Goal: Task Accomplishment & Management: Manage account settings

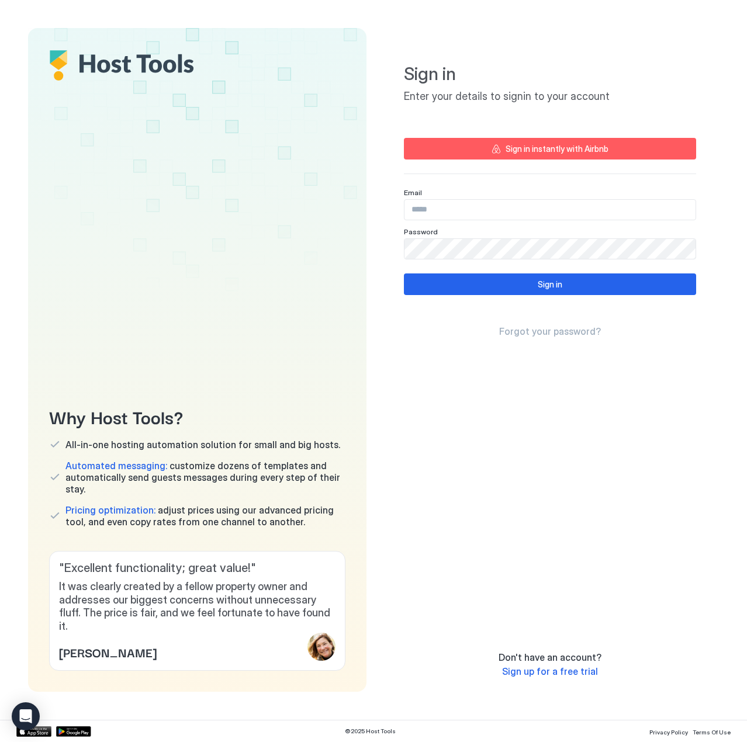
click at [436, 210] on input "Input Field" at bounding box center [549, 210] width 291 height 20
type input "**********"
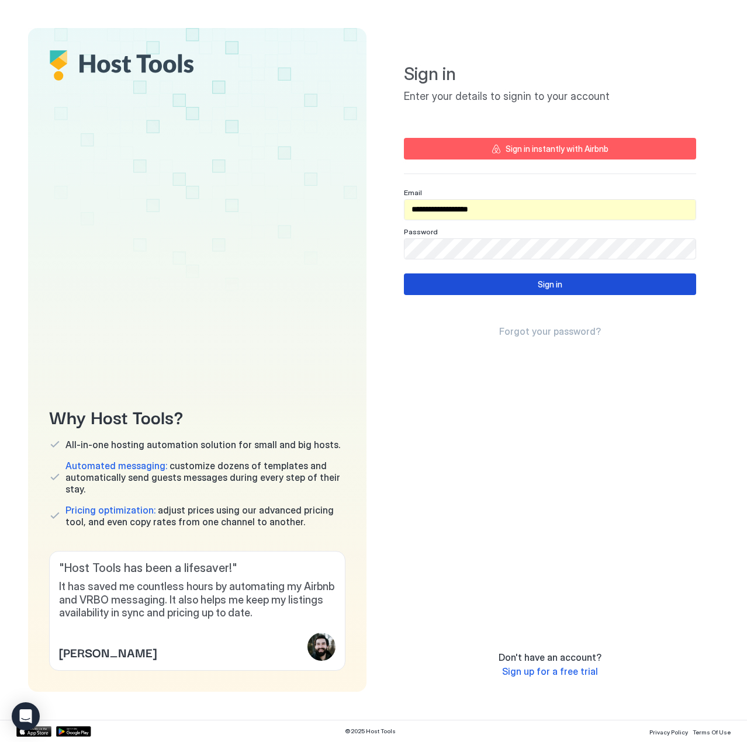
click at [466, 286] on button "Sign in" at bounding box center [550, 284] width 292 height 22
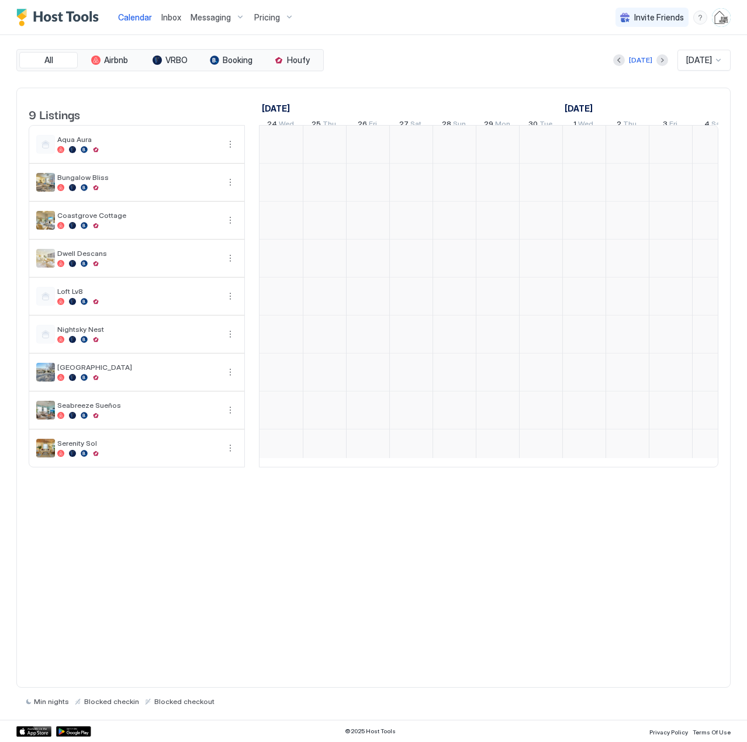
scroll to position [0, 649]
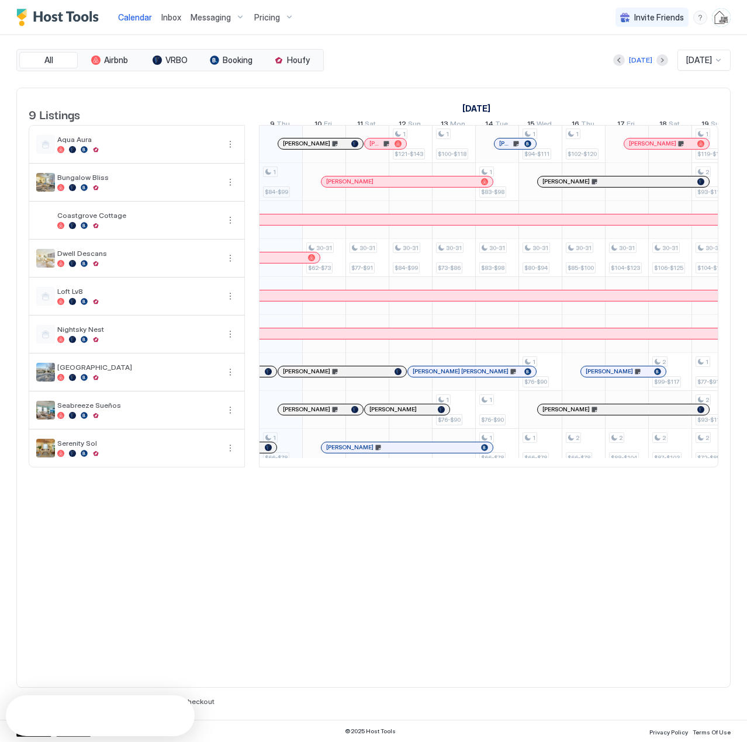
click at [168, 16] on span "Inbox" at bounding box center [171, 17] width 20 height 10
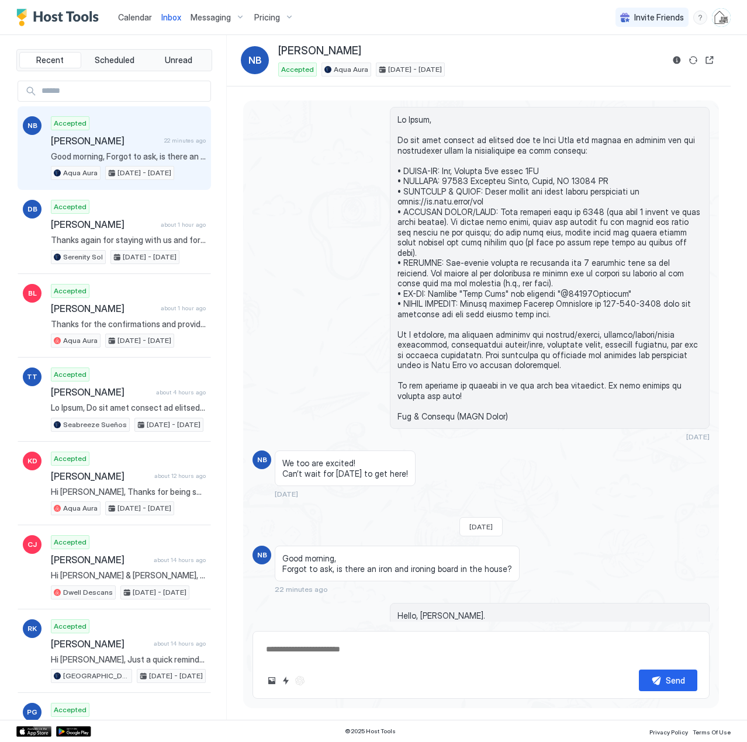
scroll to position [1692, 0]
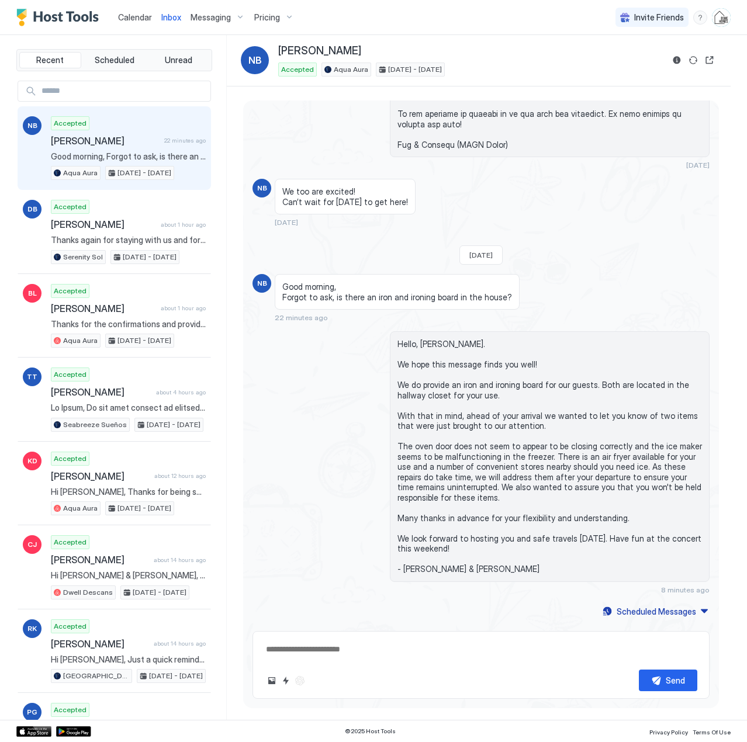
type textarea "*"
click at [130, 18] on span "Calendar" at bounding box center [135, 17] width 34 height 10
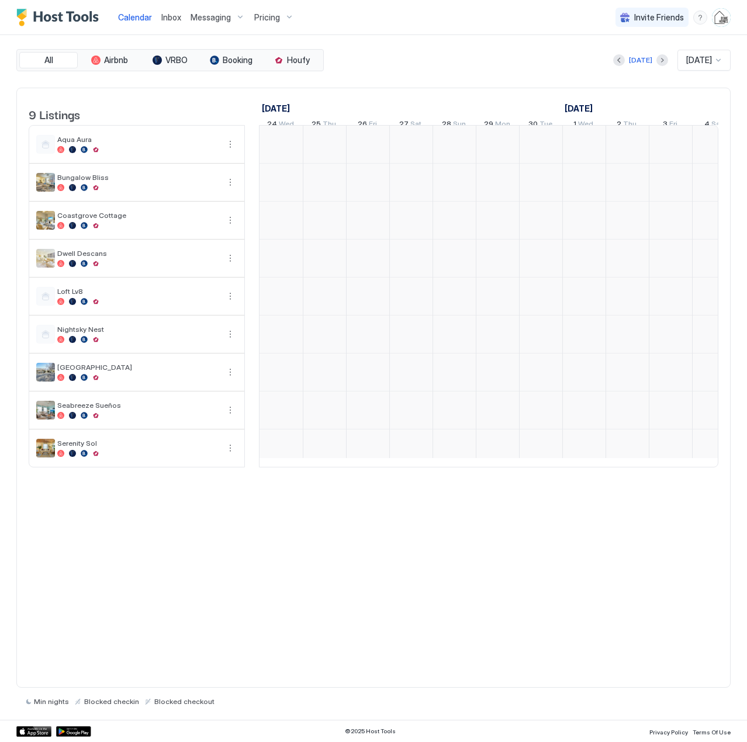
scroll to position [0, 649]
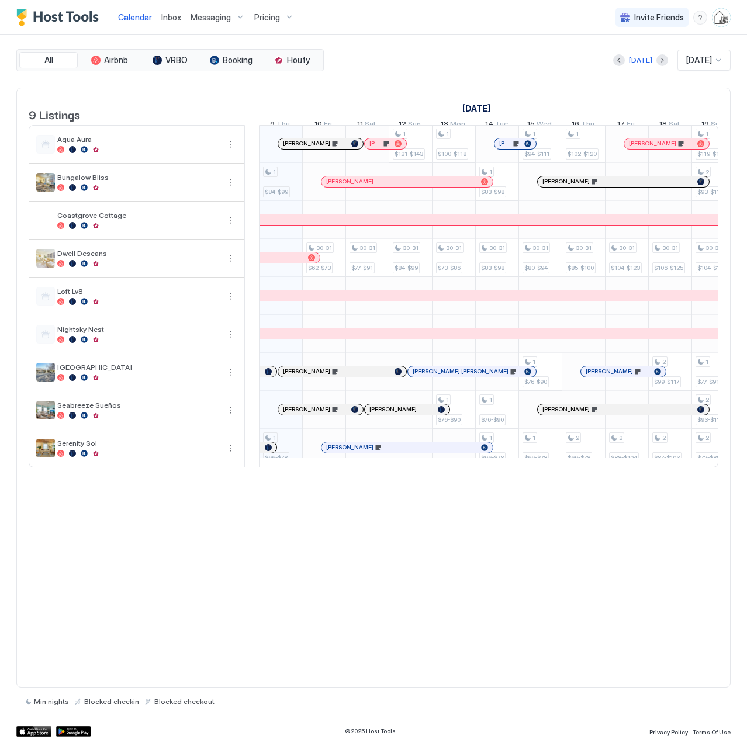
click at [285, 16] on div "Pricing" at bounding box center [274, 18] width 49 height 20
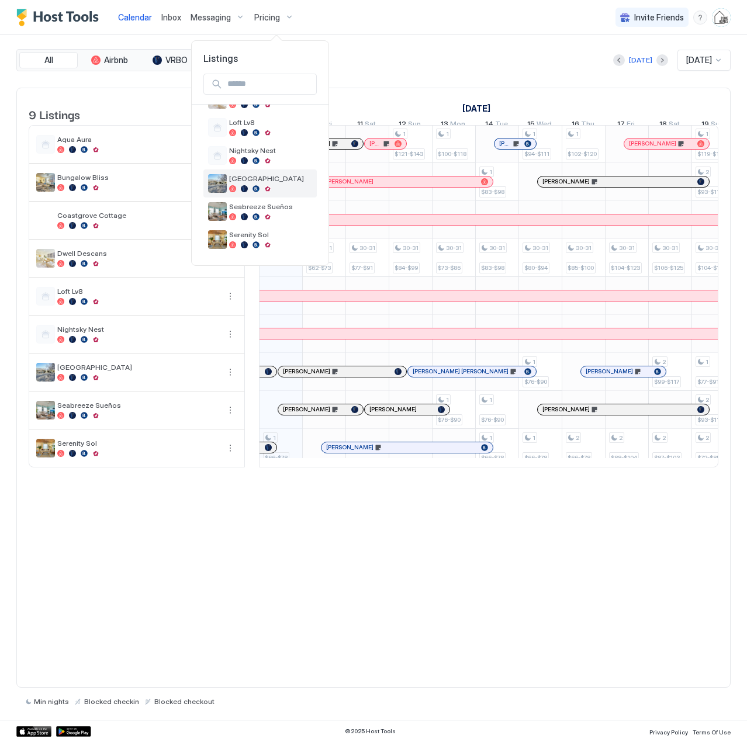
scroll to position [80, 0]
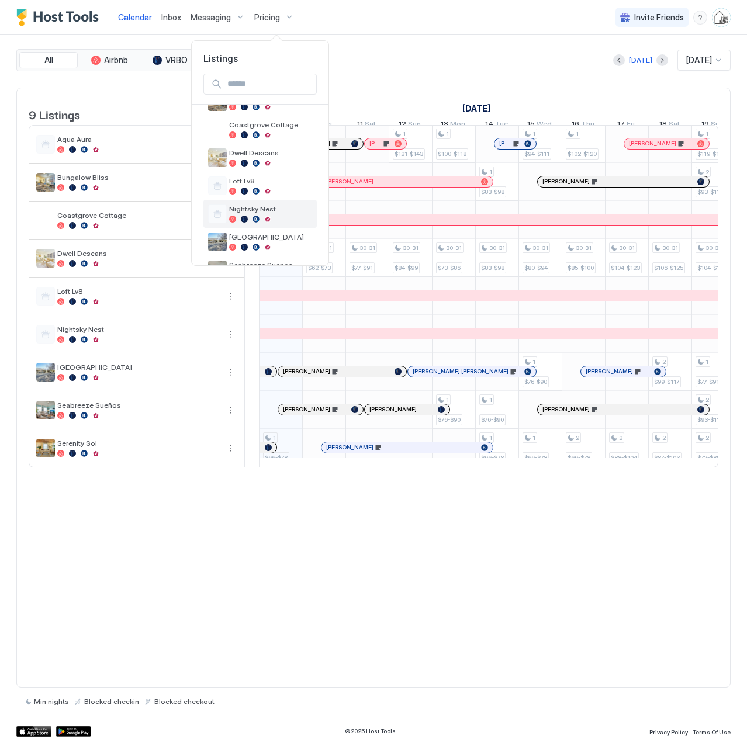
click at [260, 210] on span "Nightsky Nest" at bounding box center [270, 209] width 83 height 9
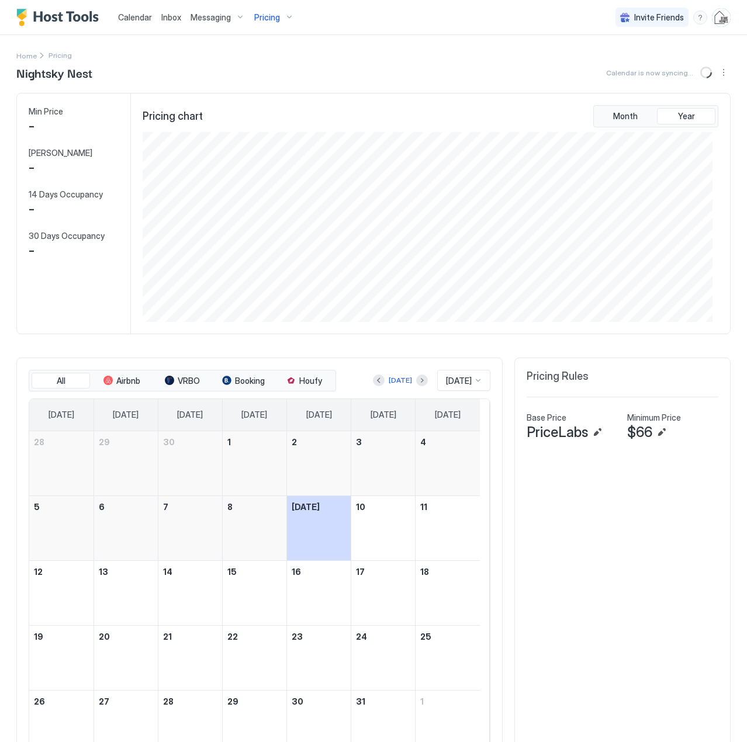
scroll to position [190, 569]
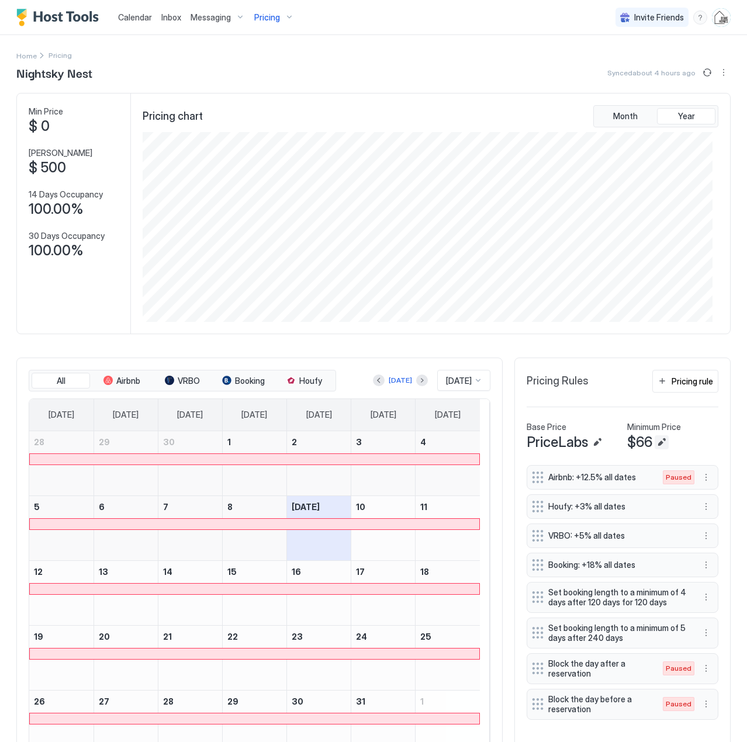
click at [655, 445] on button "Edit" at bounding box center [662, 442] width 14 height 14
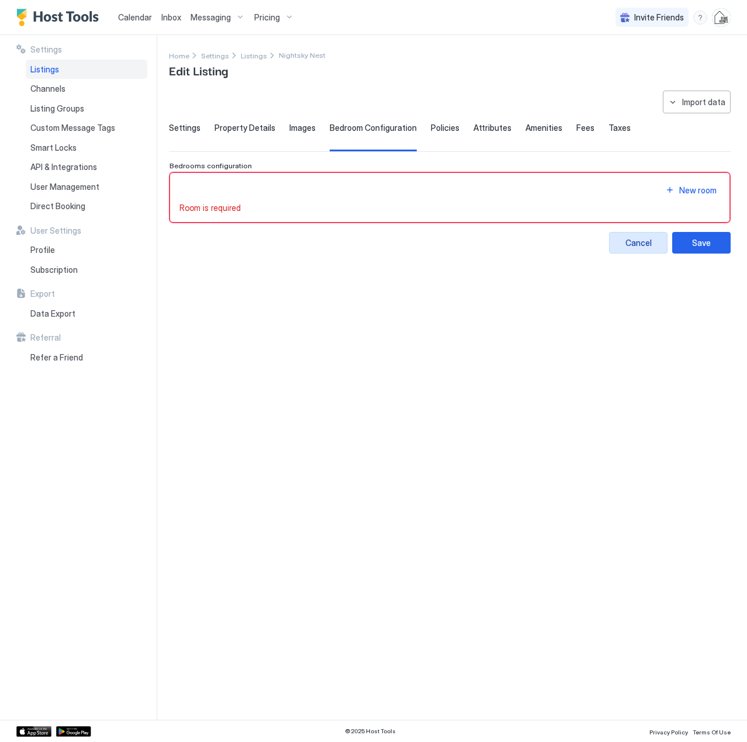
click at [635, 244] on div "Cancel" at bounding box center [638, 243] width 26 height 12
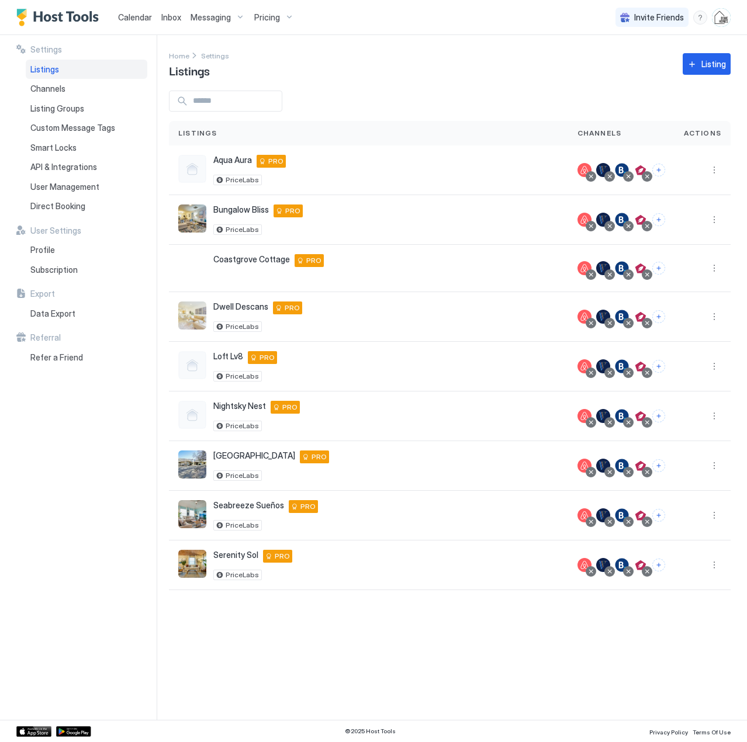
click at [265, 18] on span "Pricing" at bounding box center [267, 17] width 26 height 11
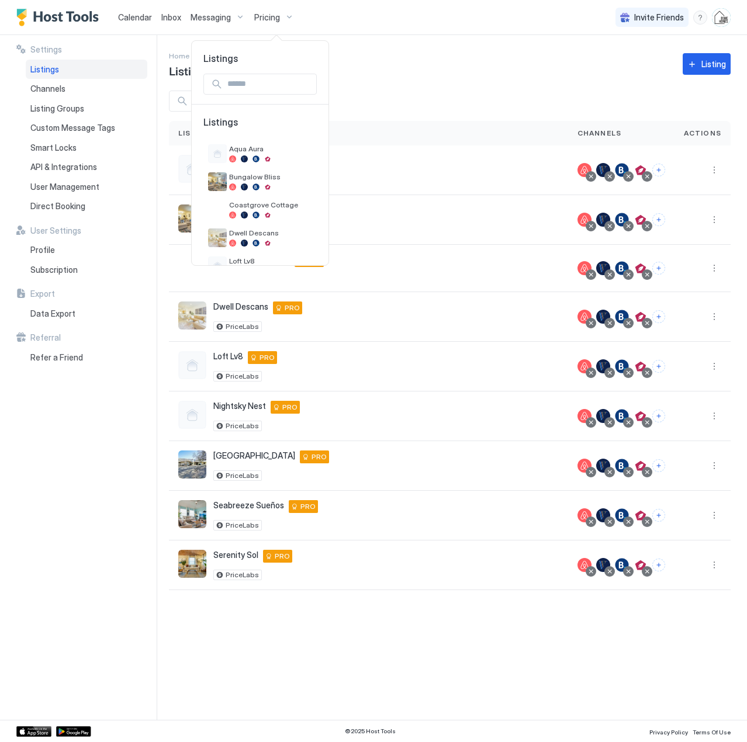
scroll to position [138, 0]
click at [244, 149] on span "Nightsky Nest" at bounding box center [270, 150] width 83 height 9
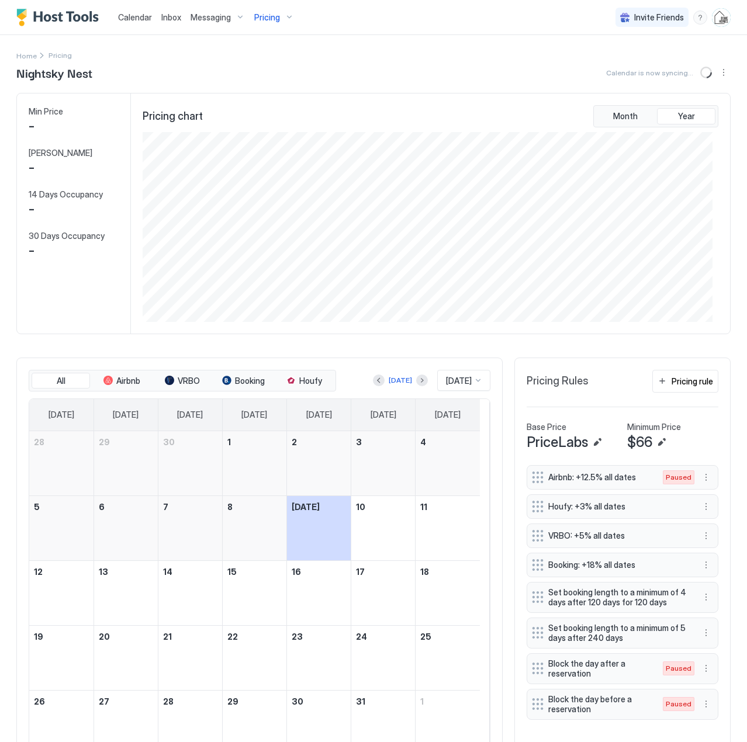
scroll to position [190, 569]
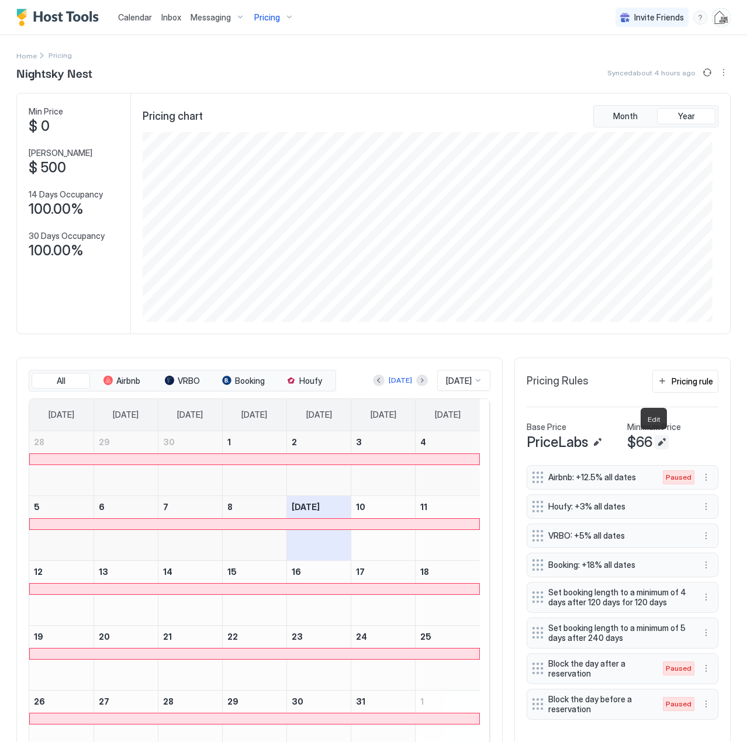
click at [655, 442] on button "Edit" at bounding box center [662, 442] width 14 height 14
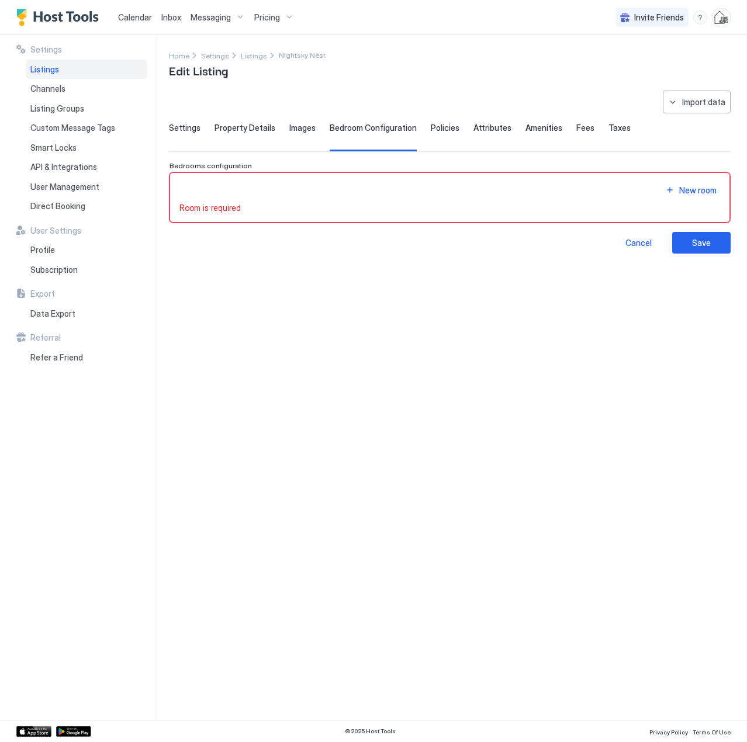
click at [174, 129] on span "Settings" at bounding box center [185, 128] width 32 height 11
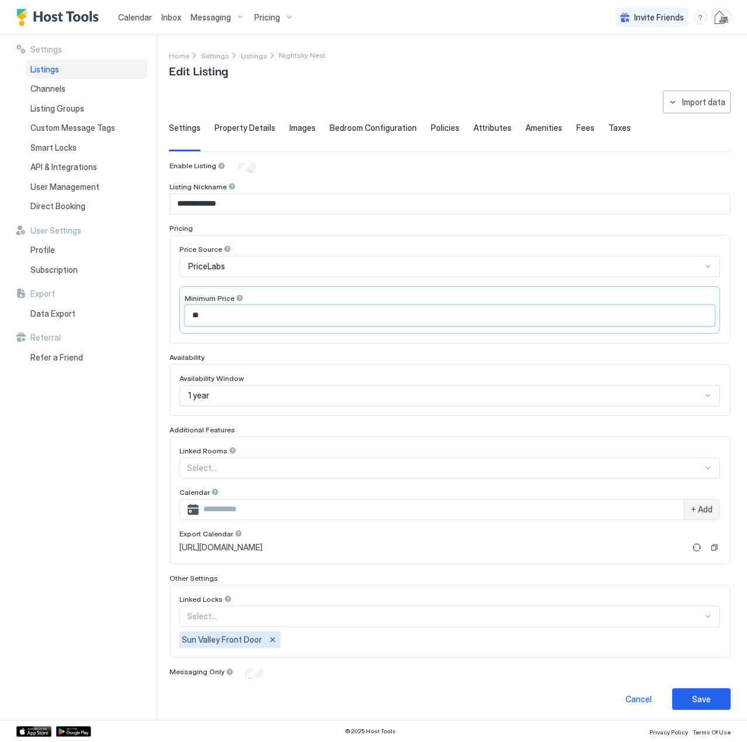
click at [207, 317] on input "**" at bounding box center [449, 316] width 529 height 20
type input "**"
click at [696, 699] on div "Save" at bounding box center [701, 699] width 19 height 12
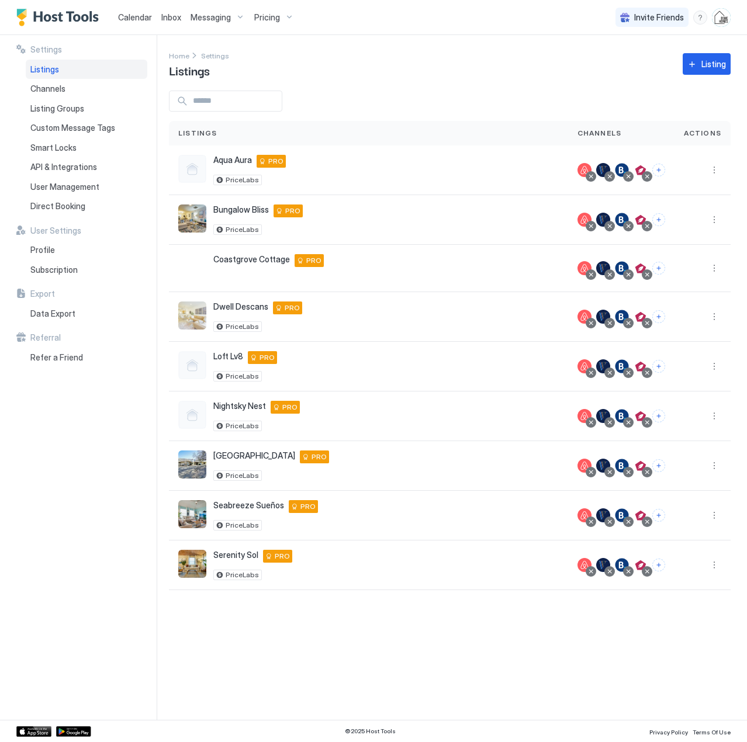
click at [142, 15] on span "Calendar" at bounding box center [135, 17] width 34 height 10
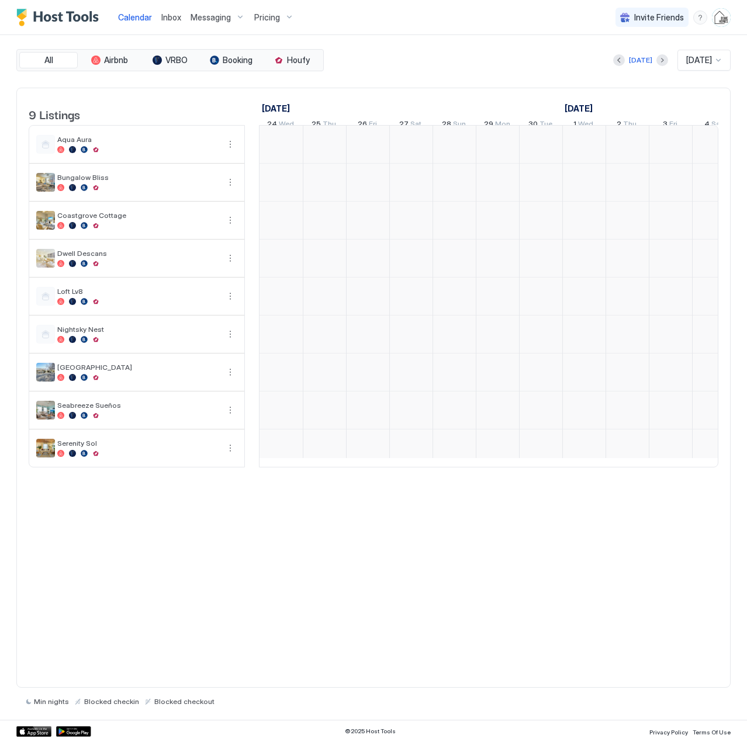
scroll to position [0, 649]
